Goal: Transaction & Acquisition: Purchase product/service

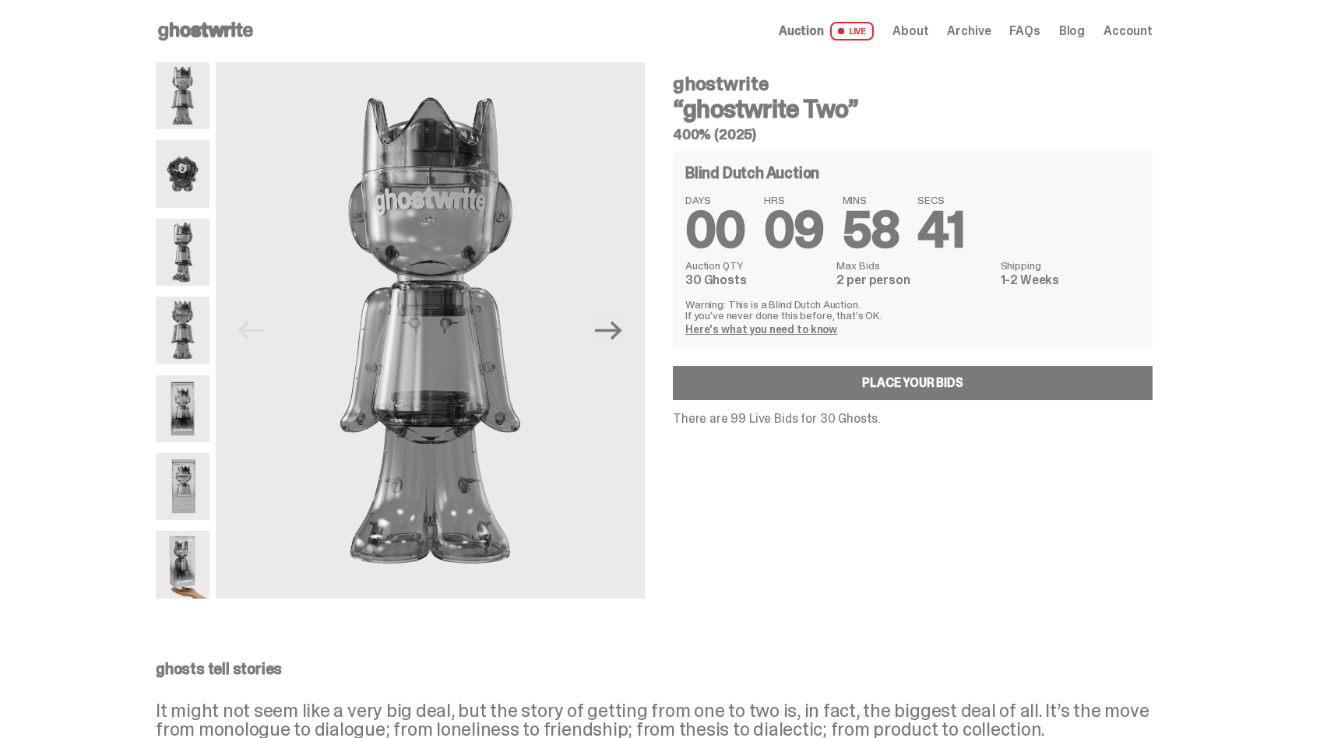
click at [209, 47] on div "Open main menu Home Auction LIVE About Archive FAQs Blog Account" at bounding box center [654, 31] width 997 height 62
click at [215, 27] on use at bounding box center [205, 31] width 95 height 19
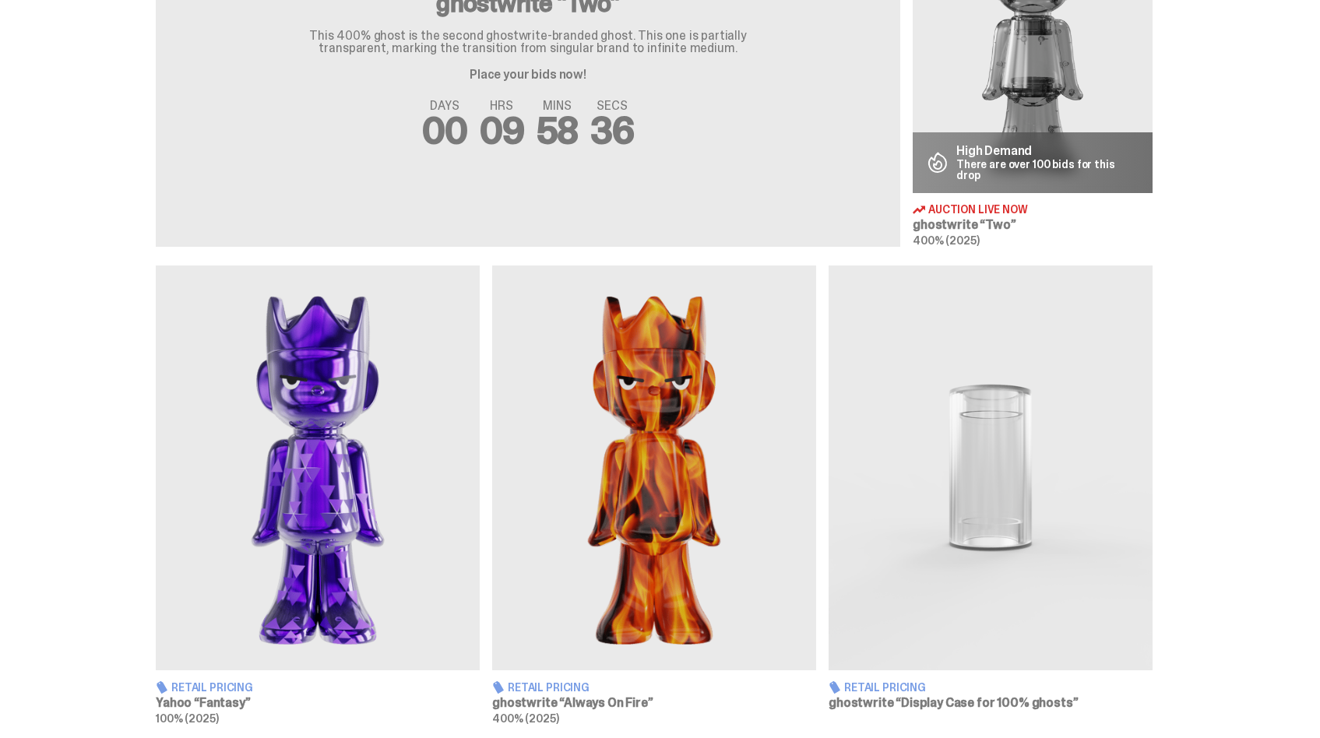
scroll to position [860, 0]
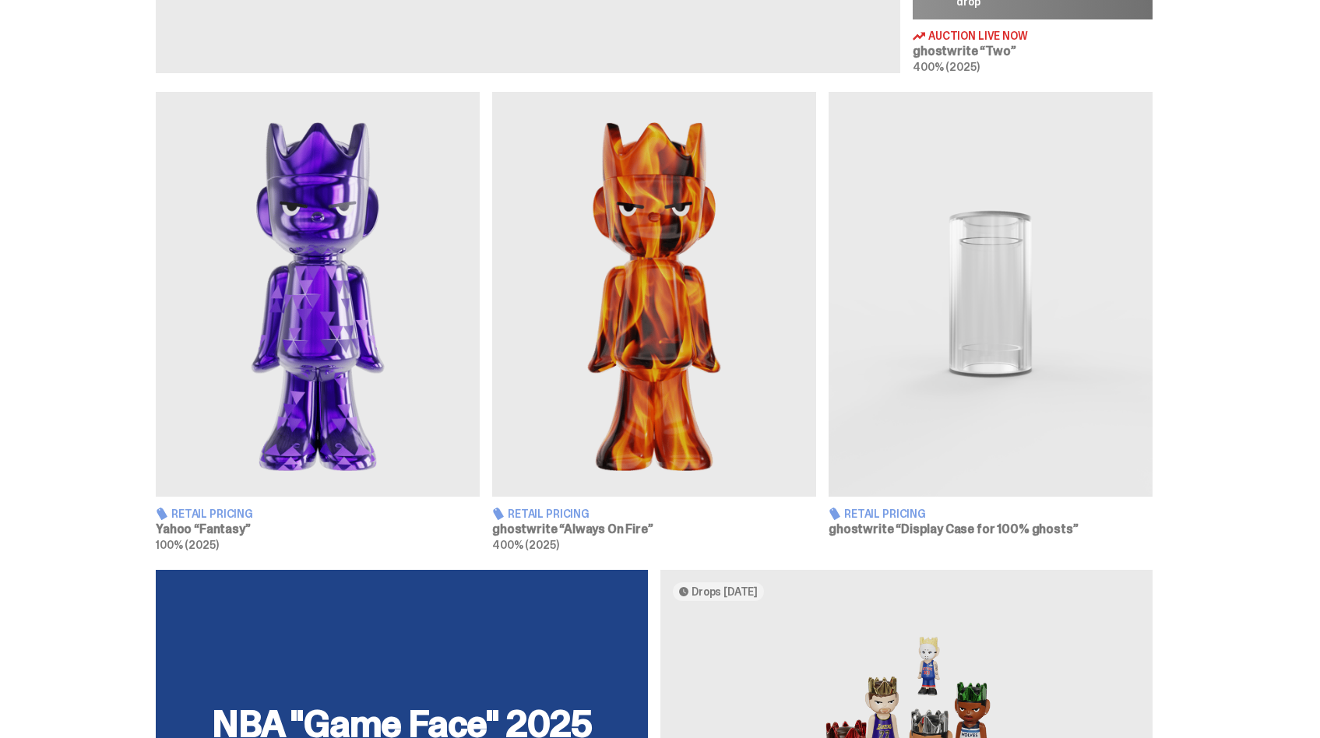
click at [1012, 328] on img at bounding box center [990, 294] width 324 height 405
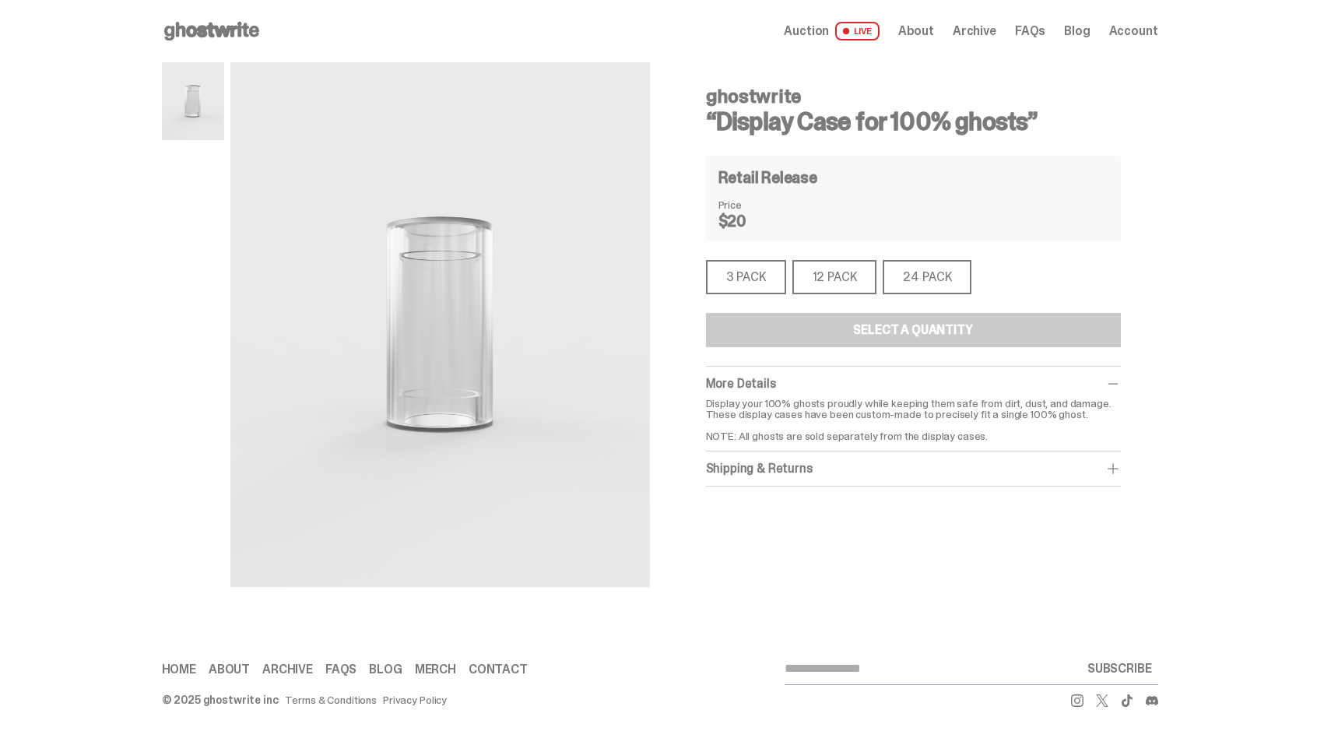
click at [759, 282] on div "3 PACK" at bounding box center [746, 277] width 80 height 34
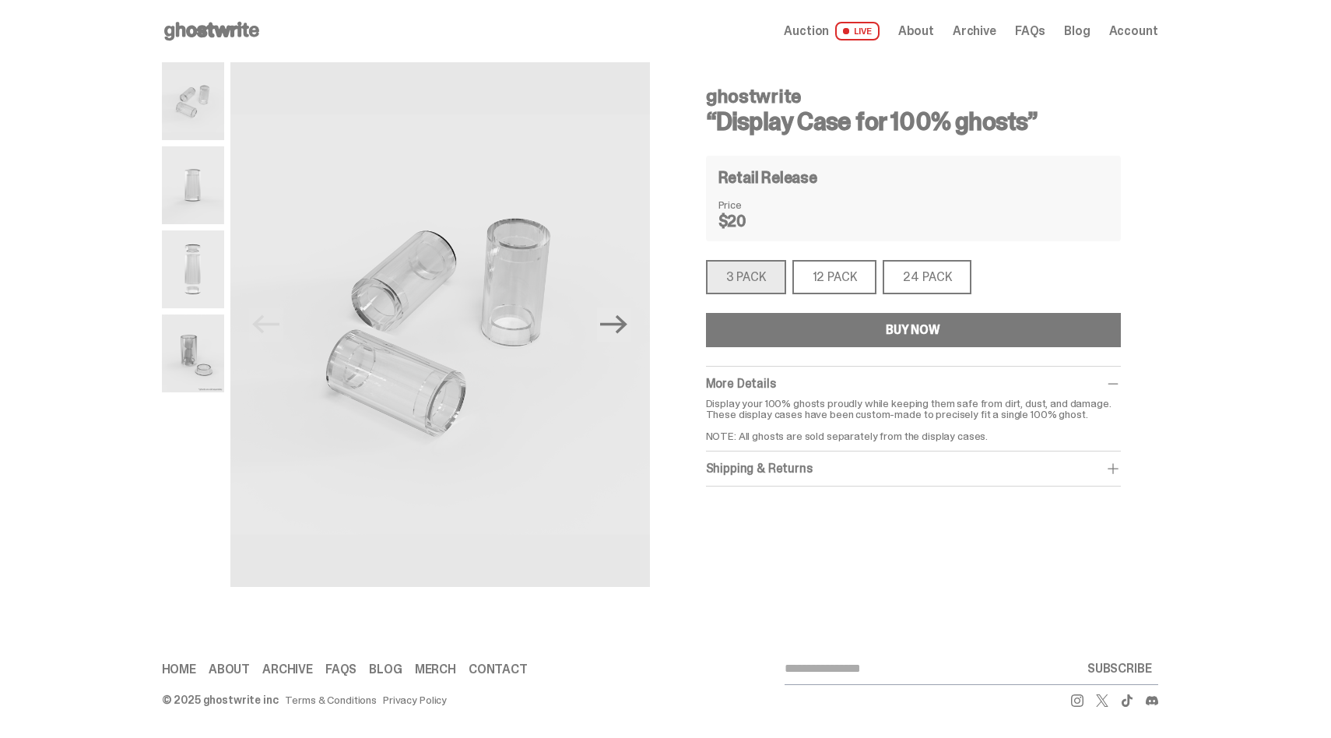
click at [825, 343] on button "BUY NOW" at bounding box center [913, 330] width 415 height 34
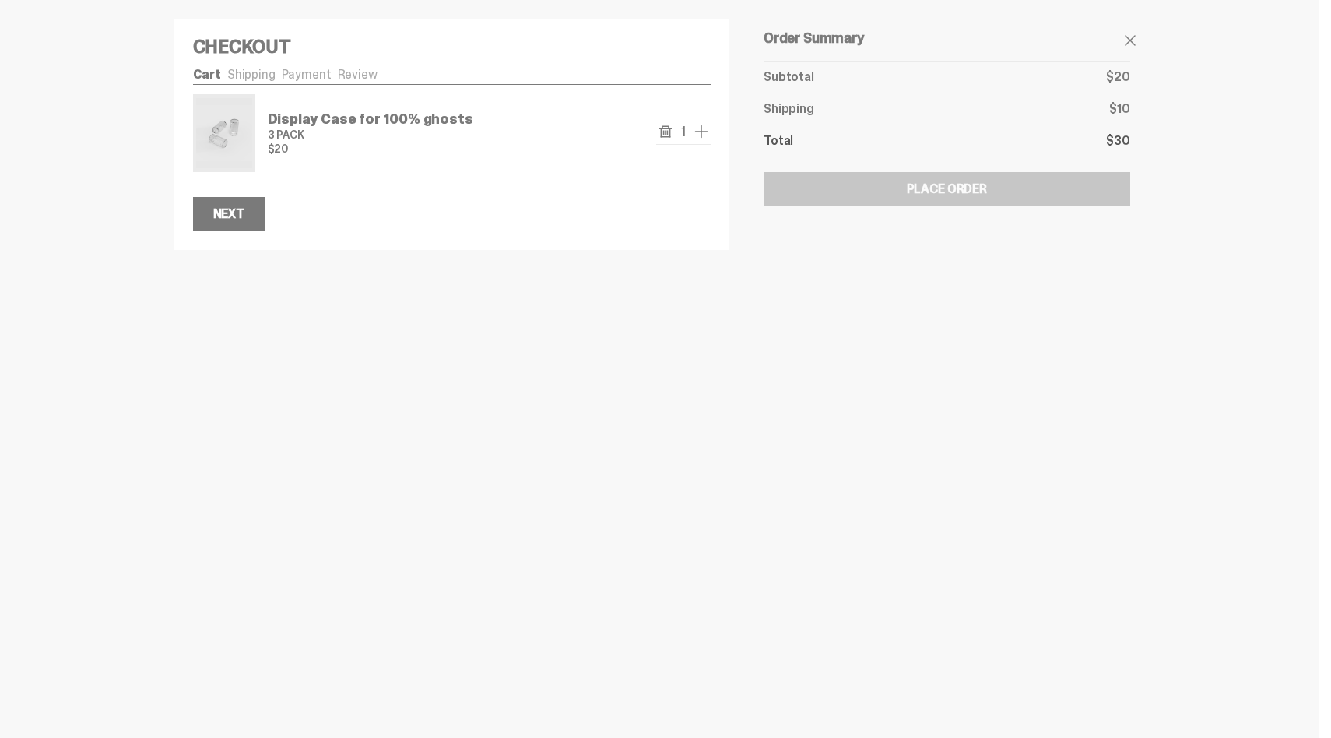
drag, startPoint x: 463, startPoint y: 121, endPoint x: 264, endPoint y: 125, distance: 199.4
click at [264, 126] on div "Display Case for 100% ghosts 3 PACK $20 1" at bounding box center [452, 133] width 519 height 78
click at [424, 177] on div "Subtotal $20 Next" at bounding box center [452, 201] width 519 height 59
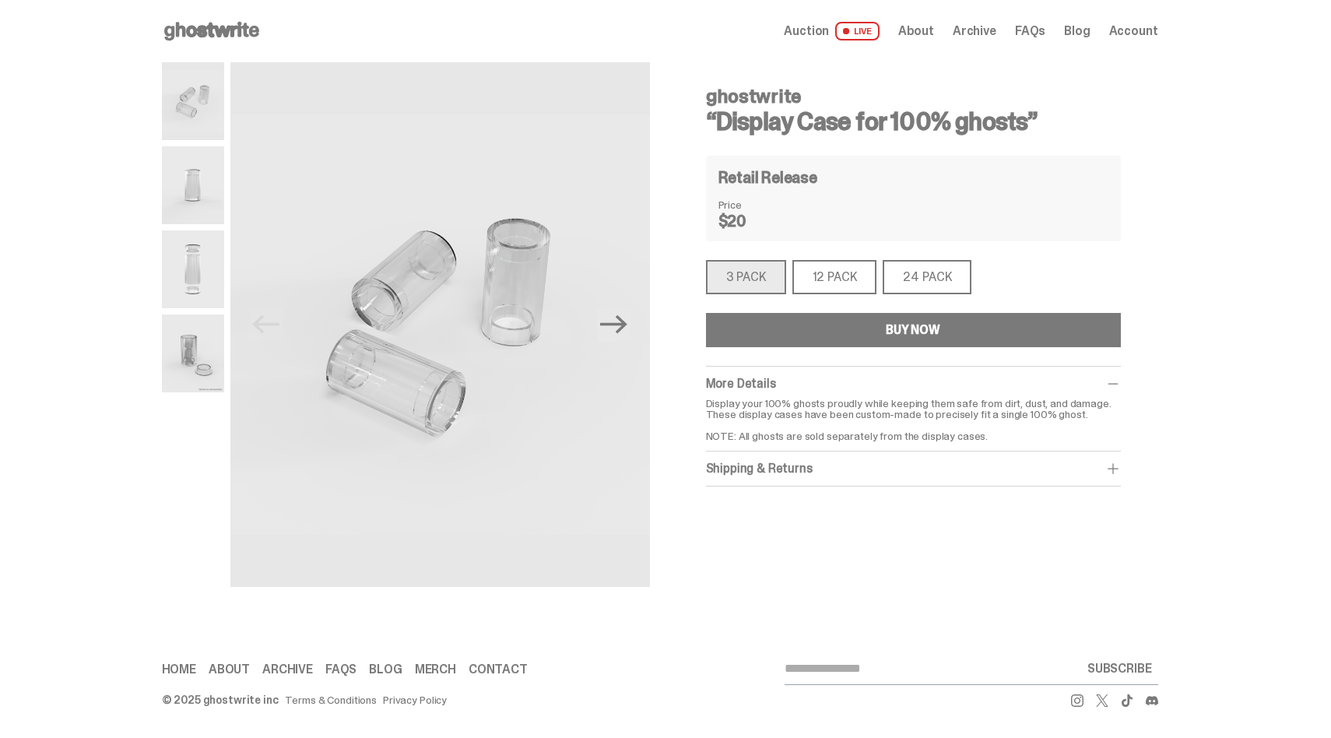
click at [793, 473] on div "Shipping & Returns" at bounding box center [913, 469] width 415 height 16
